Goal: Find specific page/section: Find specific page/section

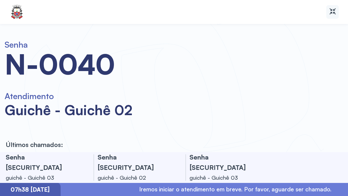
click at [330, 12] on icon at bounding box center [332, 11] width 8 height 8
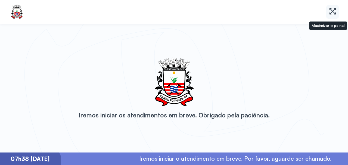
click at [328, 11] on icon at bounding box center [332, 11] width 8 height 8
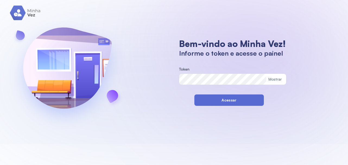
click at [215, 102] on button "Acessar" at bounding box center [230, 100] width 70 height 11
